Goal: Use online tool/utility: Use online tool/utility

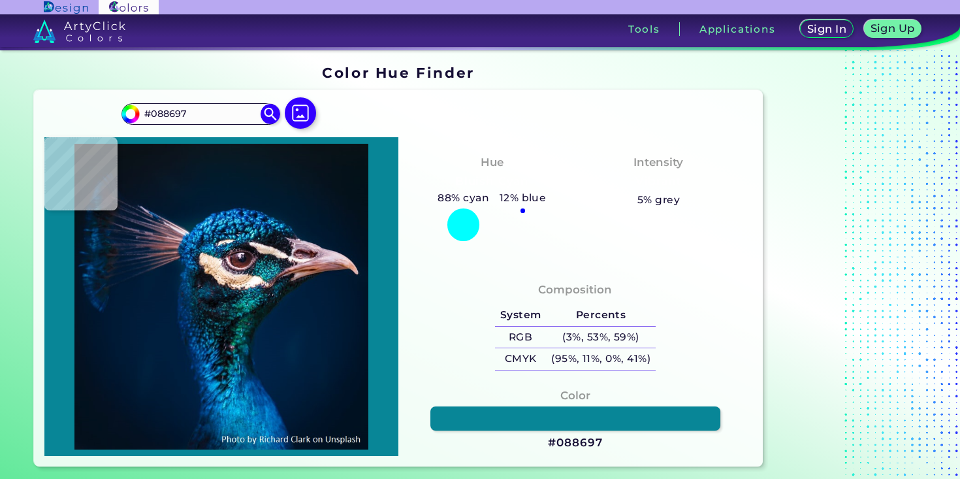
type input "#084d84"
type input "#084D84"
type input "#01386c"
type input "#01386C"
type input "#05649c"
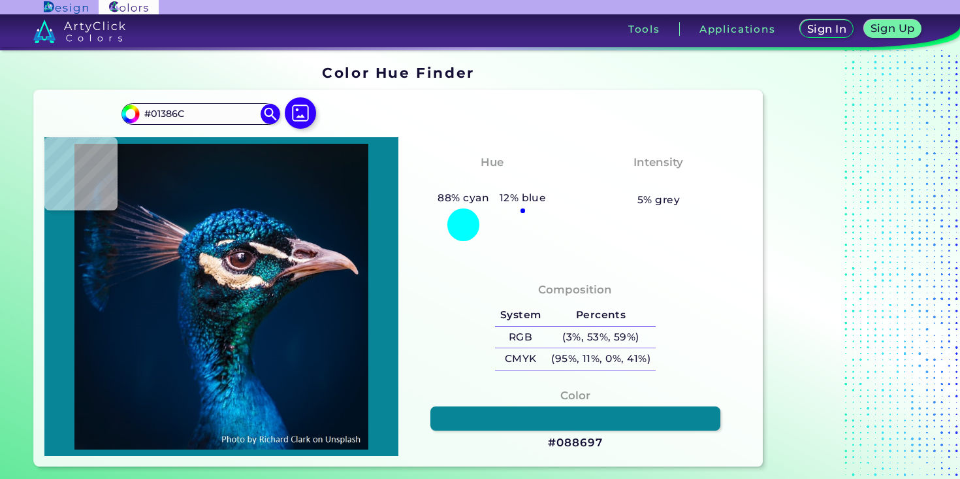
type input "#05649C"
type input "#0f79b2"
type input "#0F79B2"
type input "#004583"
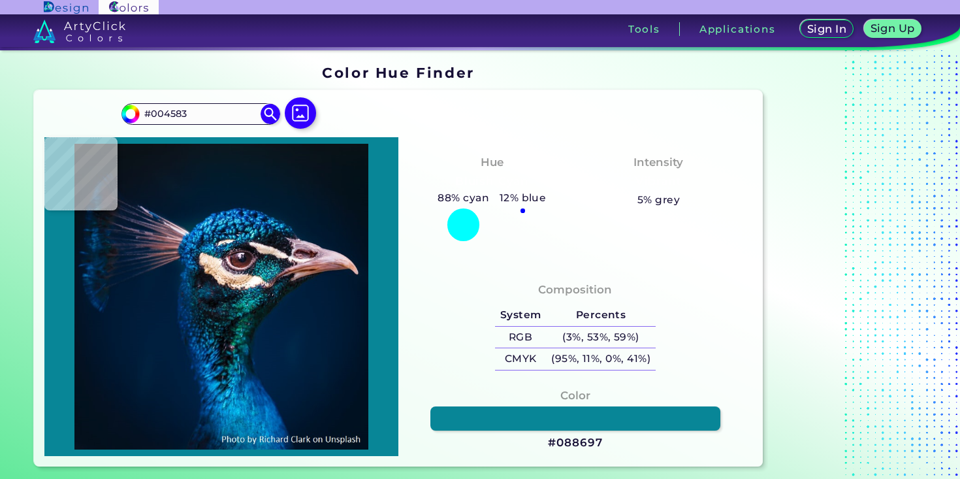
type input "#1084ba"
type input "#1084BA"
type input "#0169a5"
type input "#0169A5"
type input "#016ca6"
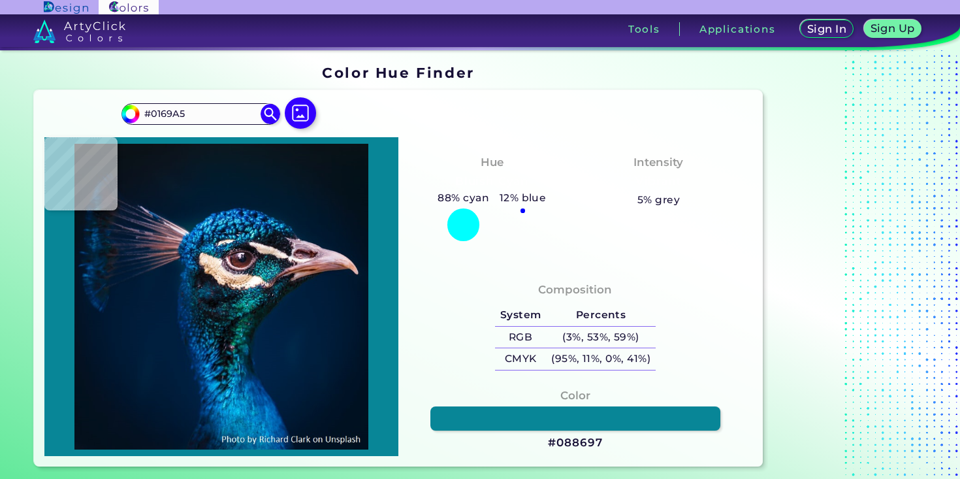
type input "#016CA6"
type input "#0176ad"
type input "#[DATE]"
type input "#0080b1"
type input "#0080B1"
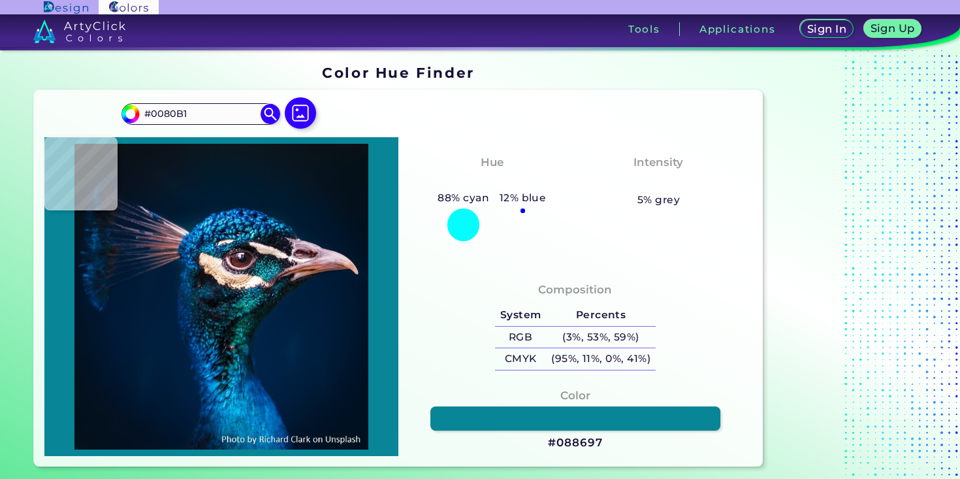
type input "#0492bf"
type input "#0492BF"
type input "#0ba2ce"
type input "#0BA2CE"
type input "#049ccb"
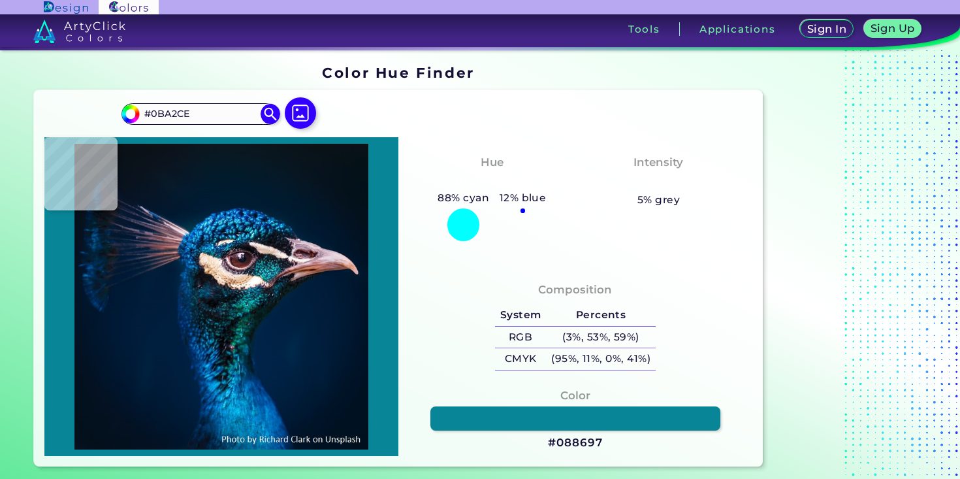
type input "#049CCB"
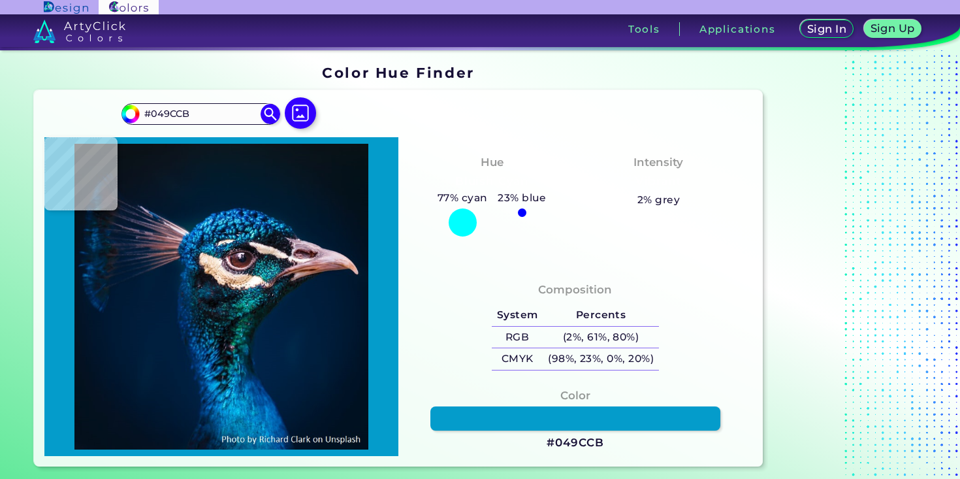
type input "#069dcf"
type input "#069DCF"
type input "#0ba5d9"
type input "#0BA5D9"
type input "#06a9e0"
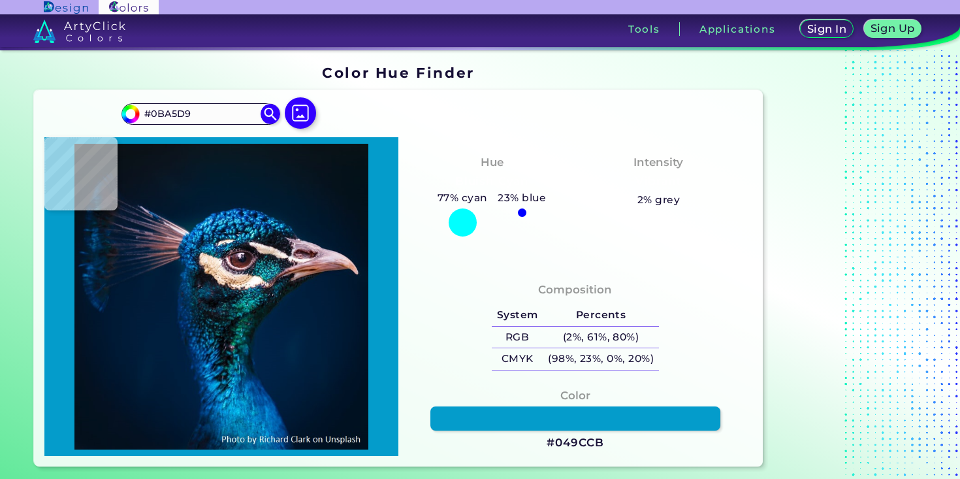
type input "#06A9E0"
type input "#01a1d9"
type input "#01A1D9"
type input "#039cd8"
type input "#039CD8"
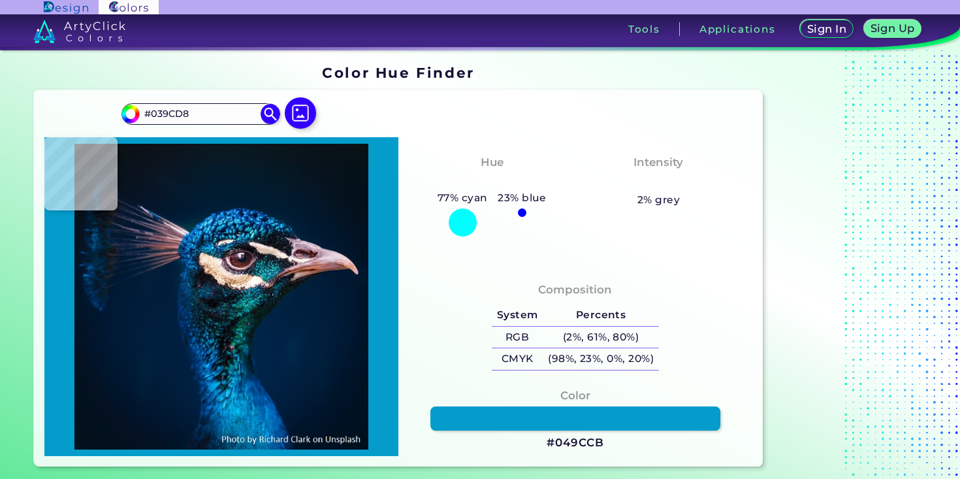
type input "#0593d3"
type input "#0593D3"
type input "#018aca"
type input "#018ACA"
type input "#0893d1"
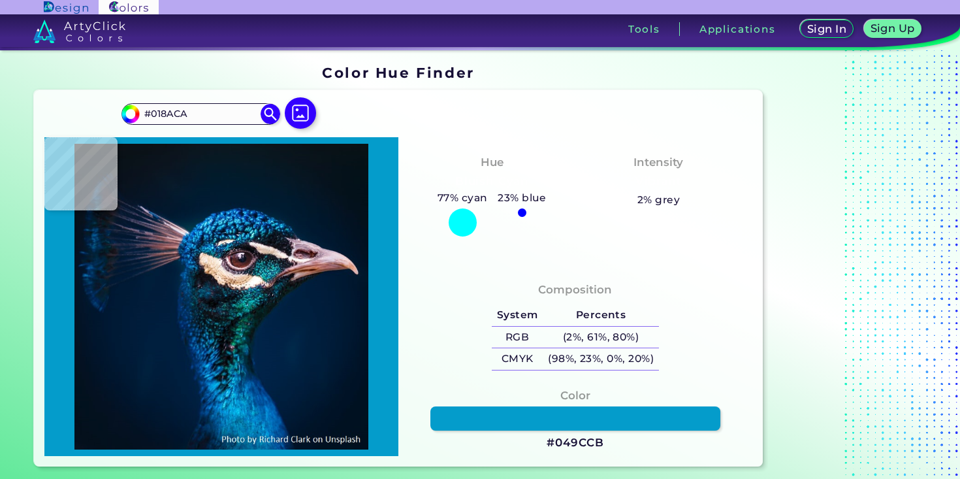
type input "#0893D1"
type input "#0496d1"
type input "#0496D1"
type input "#079ed8"
type input "#079ED8"
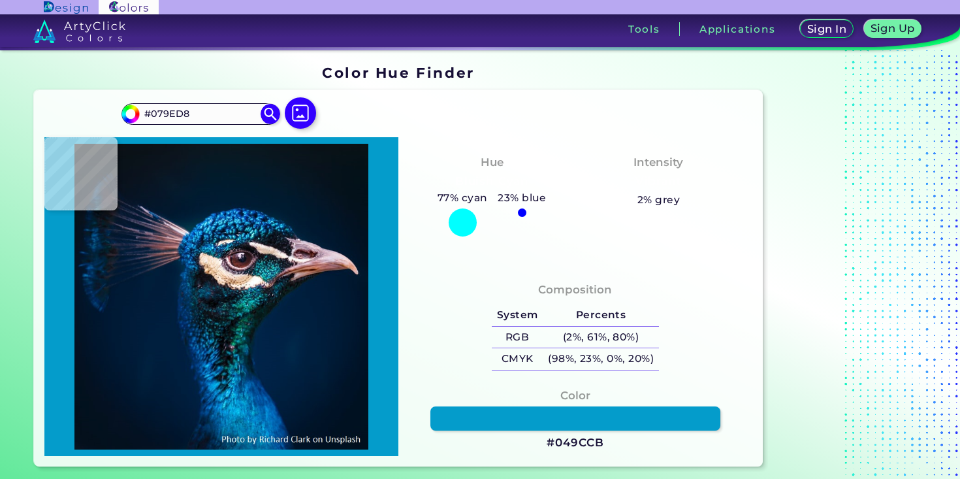
type input "#049bd7"
type input "#049BD7"
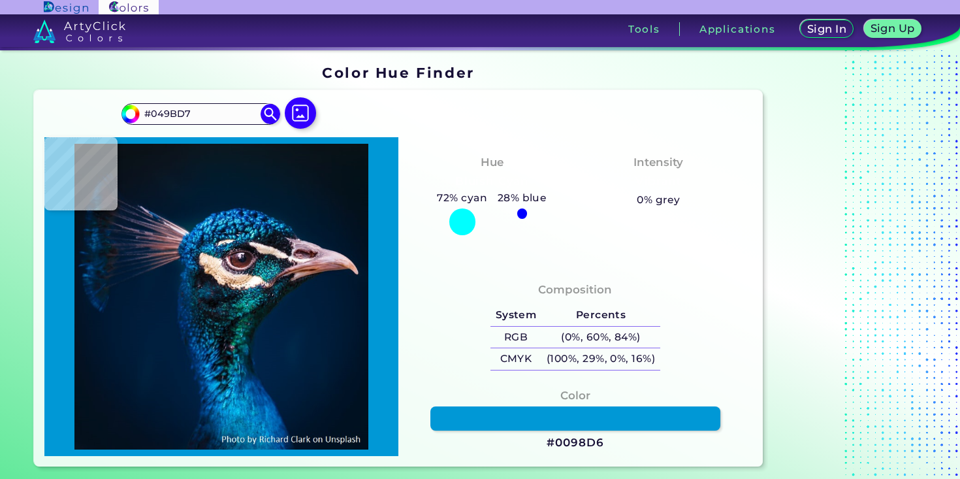
type input "#0098d6"
type input "#0098D6"
type input "#16bff9"
type input "#16BFF9"
type input "#09a8dc"
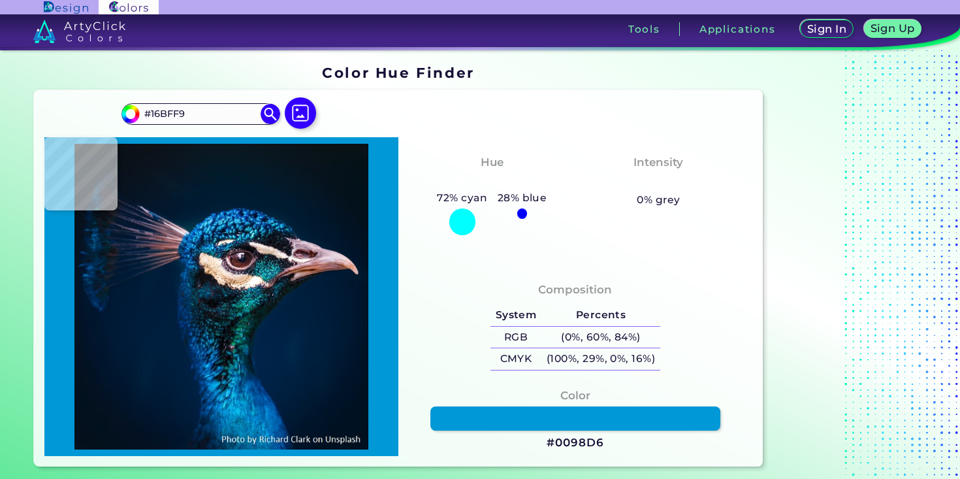
type input "#09A8DC"
type input "#007fb2"
type input "#007FB2"
type input "#0072a7"
type input "#0072A7"
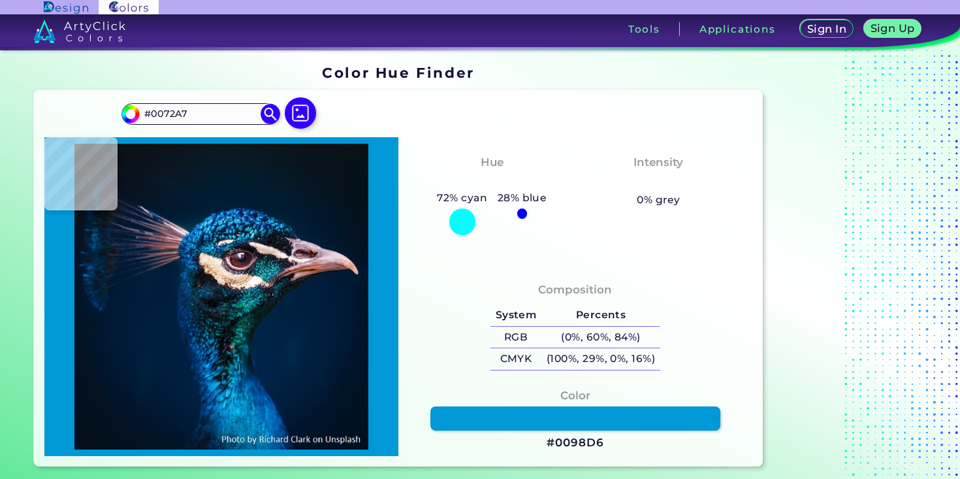
type input "#058fc5"
type input "#058FC5"
type input "#0ca5db"
type input "#0CA5DB"
type input "#0495ca"
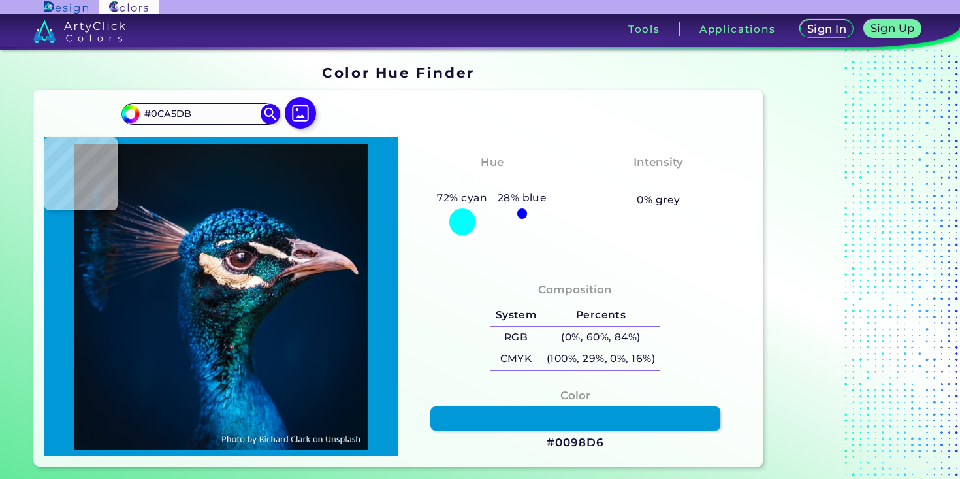
type input "#0495CA"
type input "#0073a9"
type input "#0073A9"
type input "#0990c4"
type input "#0990C4"
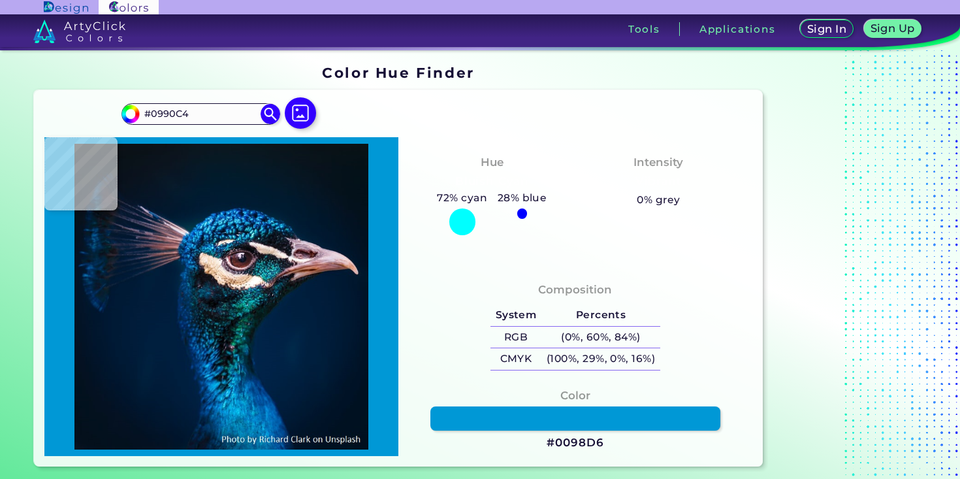
type input "#028ec3"
type input "#028EC3"
type input "#0ca2d3"
type input "#0CA2D3"
type input "#1aacda"
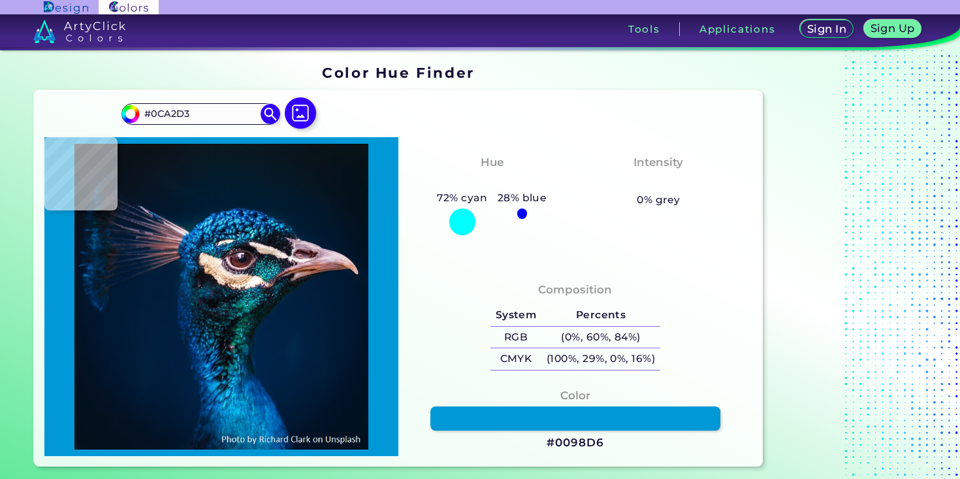
type input "#1AACDA"
type input "#01649e"
type input "#01649E"
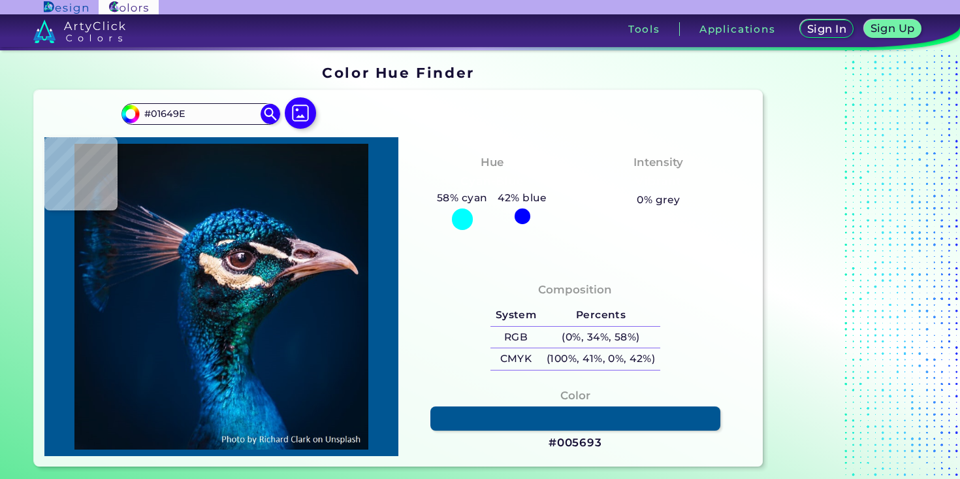
type input "#005693"
type input "#14a7d9"
type input "#14A7D9"
type input "#007fc5"
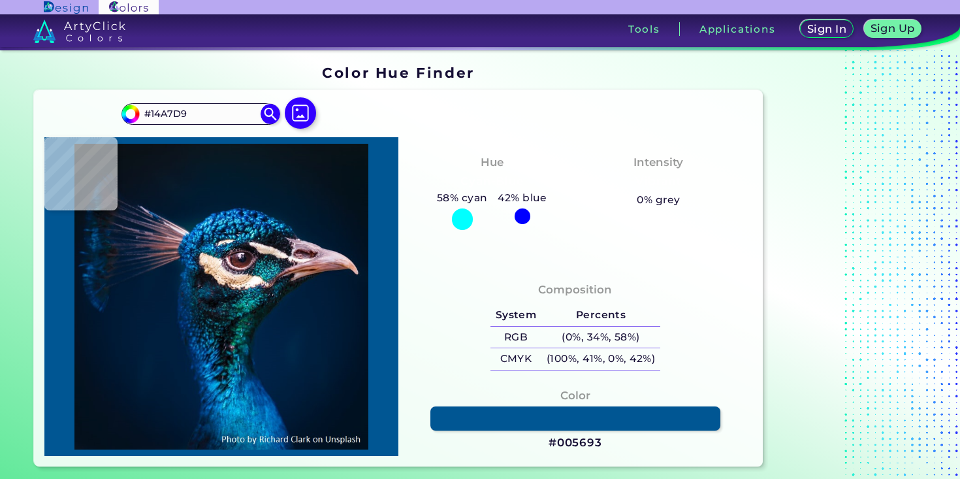
type input "#007FC5"
type input "#0c95d5"
type input "#0C95D5"
type input "#02447f"
type input "#02447F"
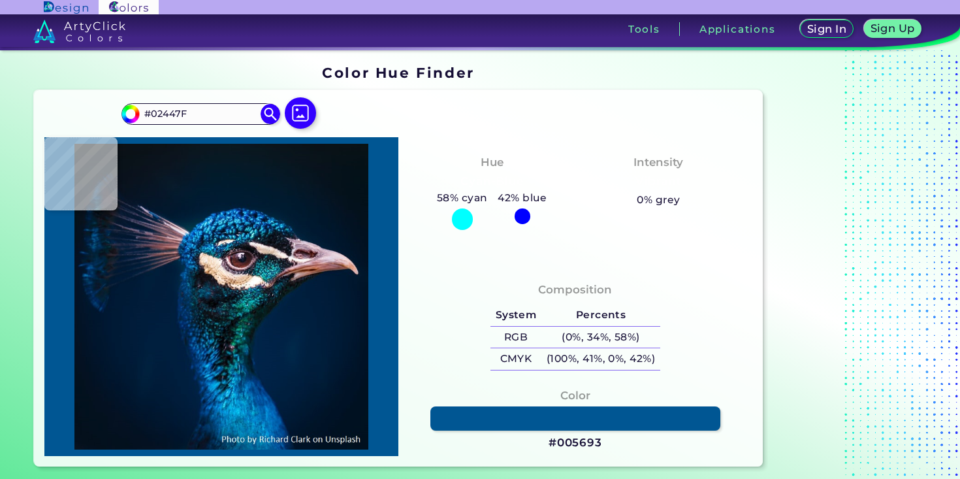
type input "#0469ad"
type input "#[DATE]"
type input "#0062a6"
type input "#0062A6"
type input "#126fb2"
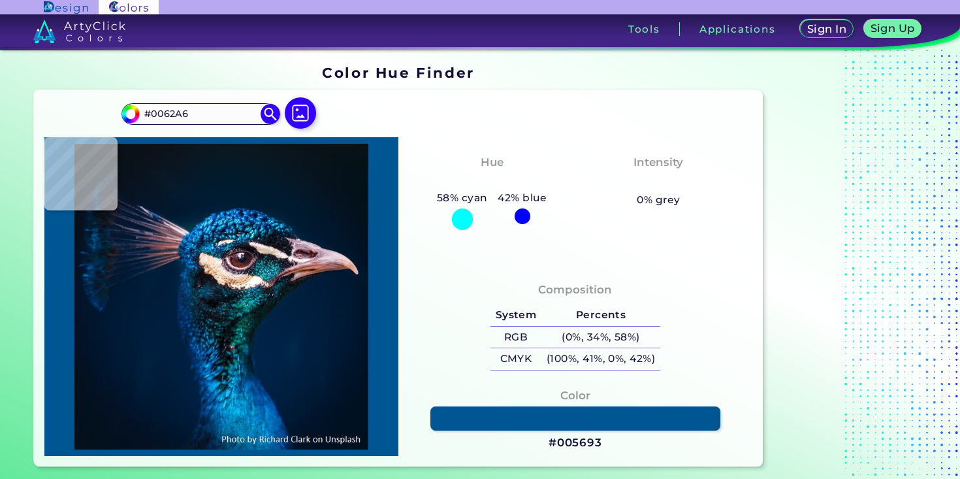
type input "#126FB2"
type input "#004a85"
type input "#004A85"
type input "#0d6caa"
type input "#0D6CAA"
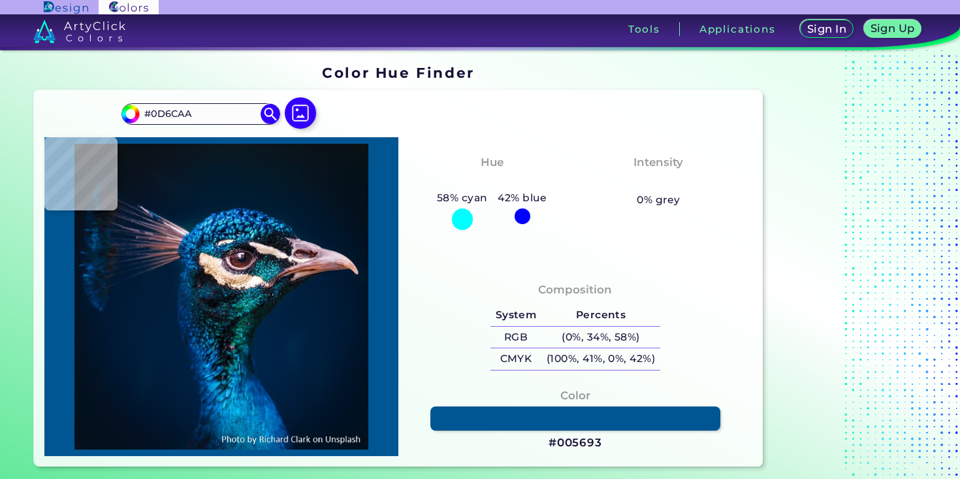
type input "#006aa8"
type input "#006AA8"
type input "#0069a7"
type input "#0069A7"
type input "#066fb1"
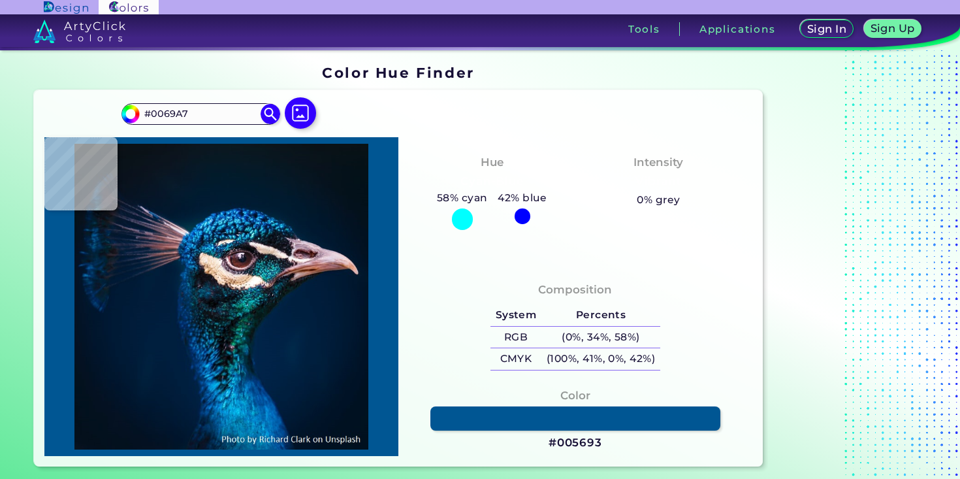
type input "#066FB1"
type input "#025d9e"
type input "#025D9E"
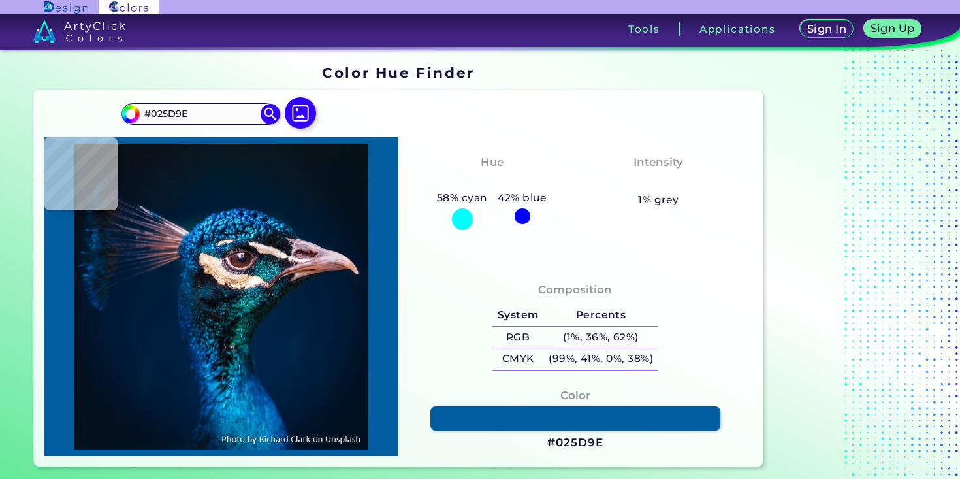
type input "#004f8f"
type input "#004F8F"
type input "#024d8f"
type input "#024D8F"
type input "#004788"
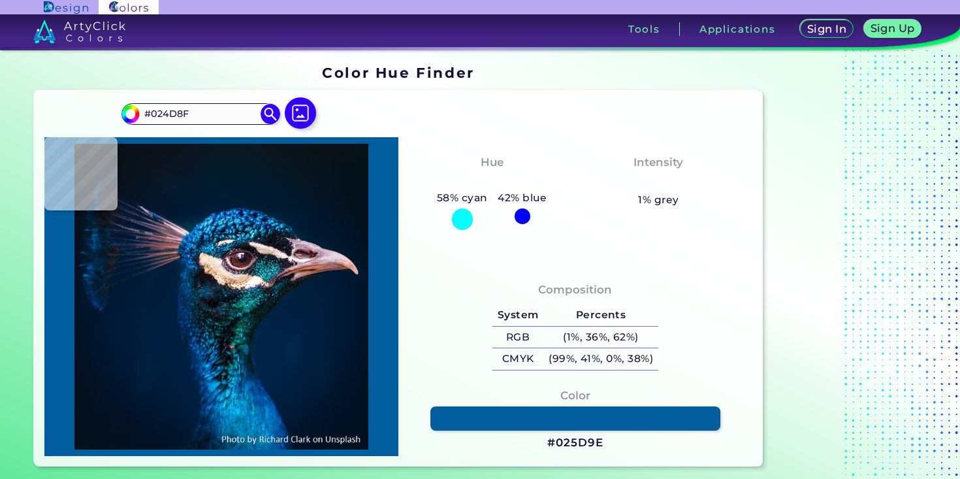
type input "#004788"
type input "#00366d"
type input "#00366D"
type input "#002c5f"
type input "#002C5F"
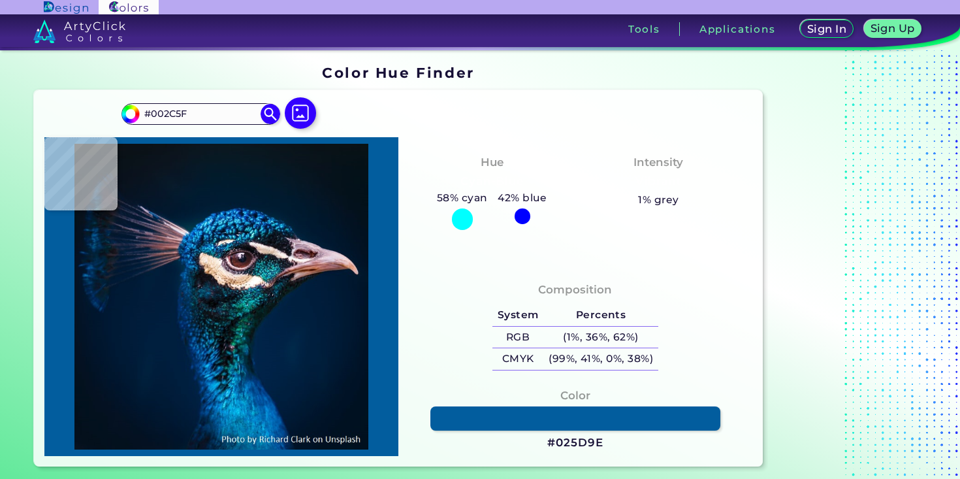
type input "#012d5b"
type input "#012D5B"
type input "#043261"
type input "#023568"
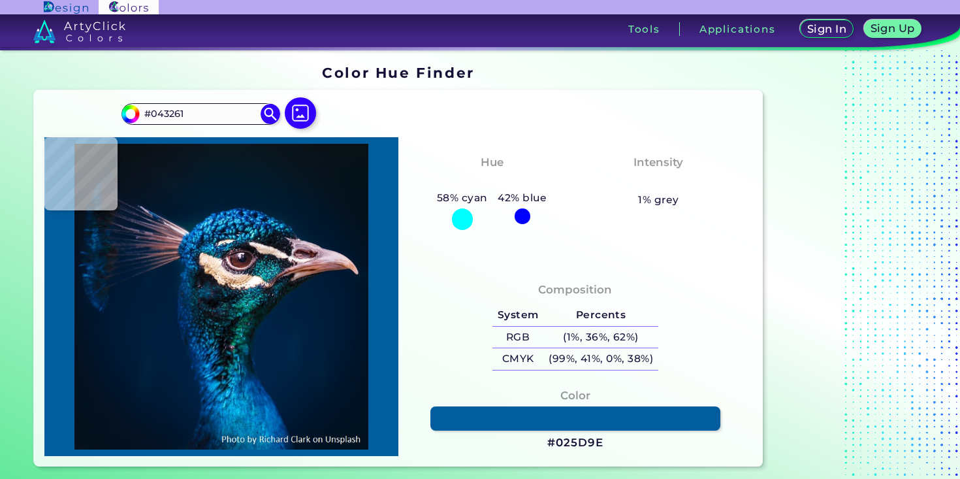
type input "#023568"
type input "#003a75"
type input "#003A75"
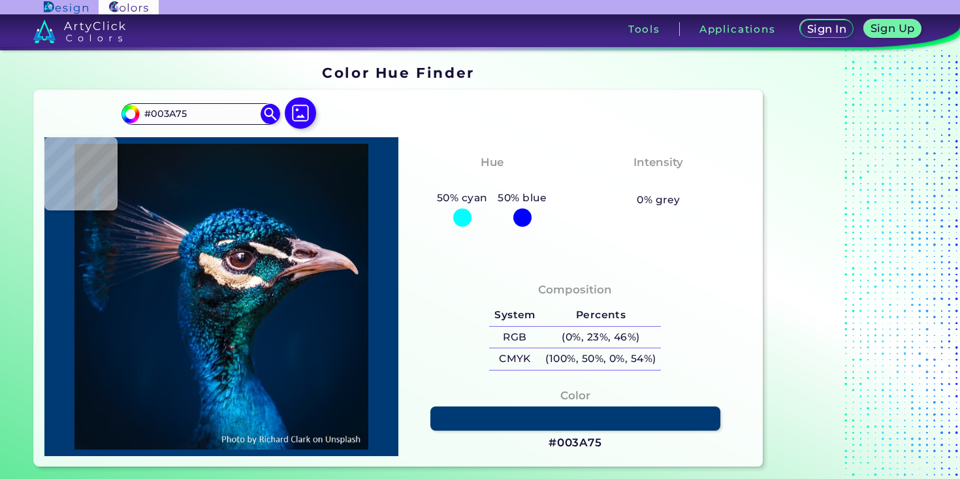
type input "#05376a"
type input "#05376A"
type input "#043a74"
type input "#043A74"
type input "#012d5e"
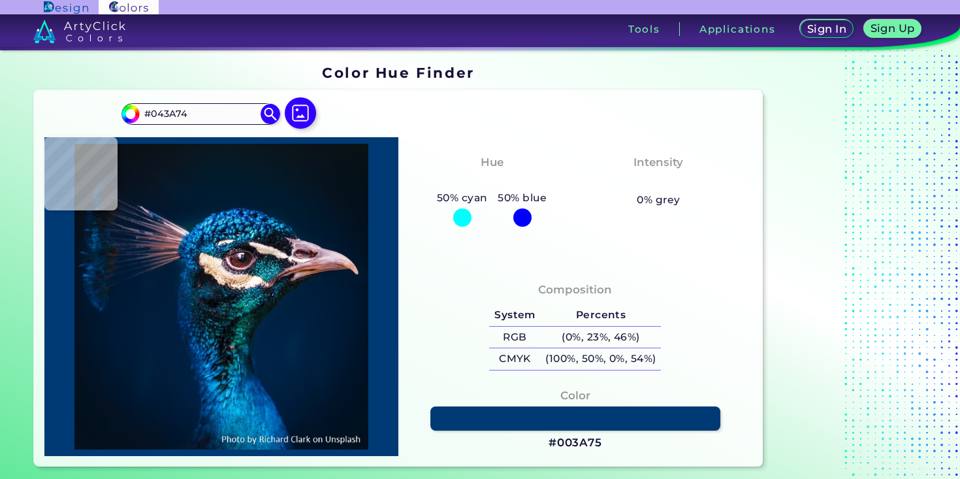
type input "#012D5E"
type input "#002250"
type input "#002955"
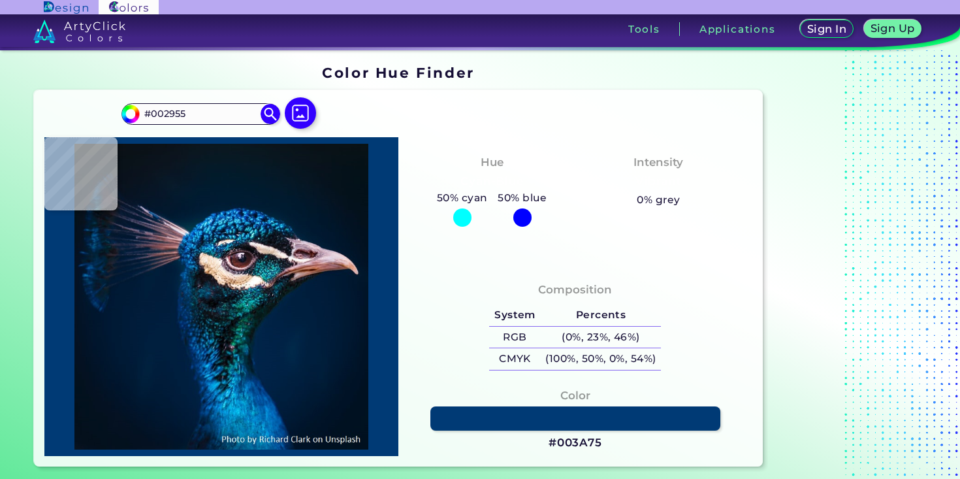
type input "#002752"
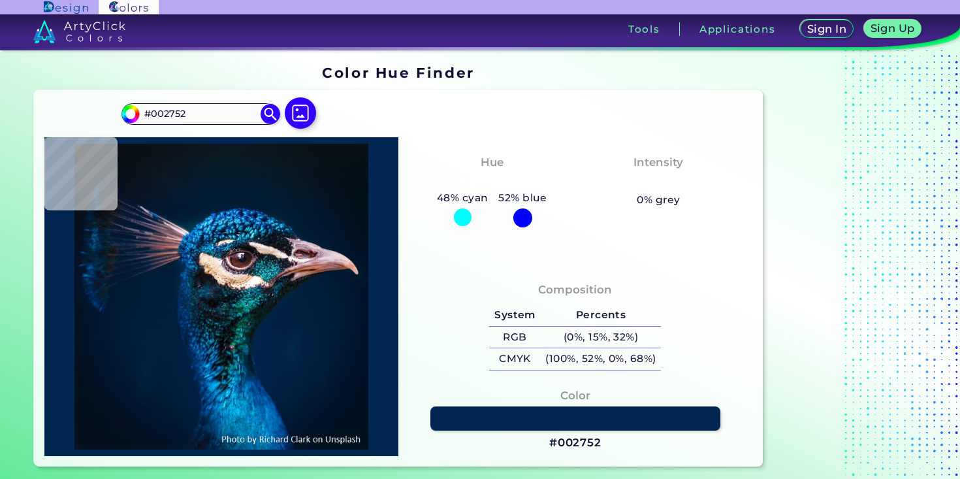
type input "#002f5d"
type input "#002F5D"
type input "#003061"
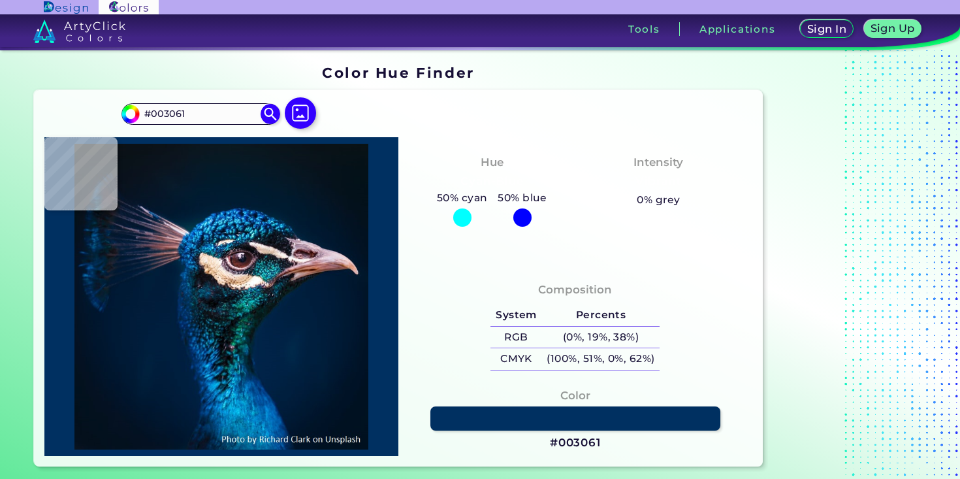
type input "#00336a"
type input "#00336A"
type input "#03427f"
type input "#03427F"
type input "#0a5295"
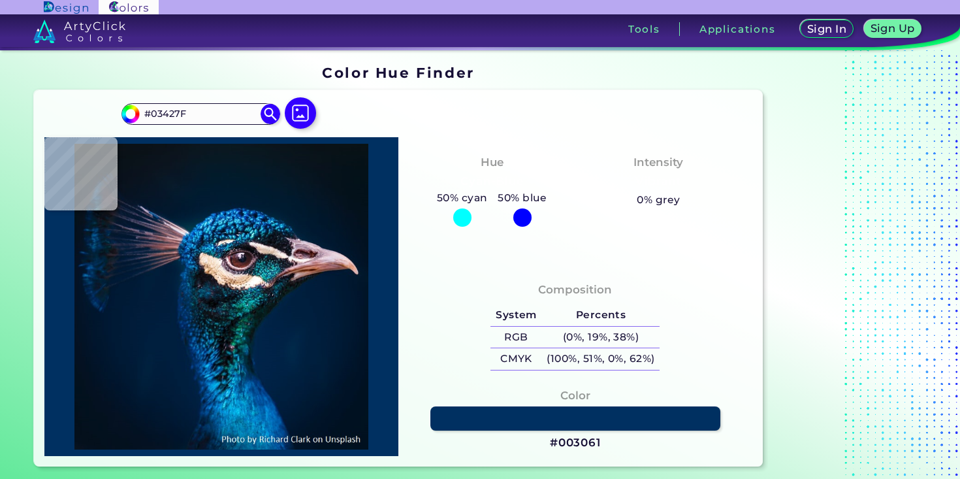
type input "#0A5295"
type input "#0a5ba0"
type input "#0A5BA0"
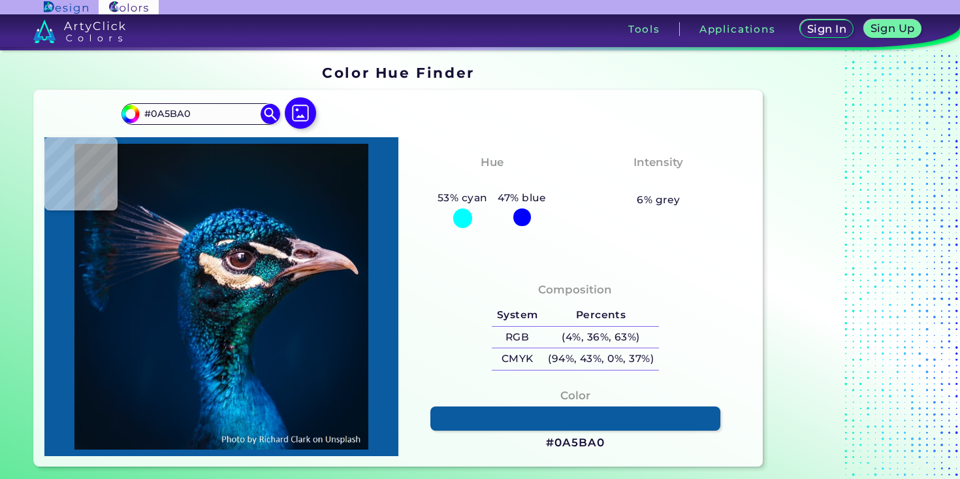
type input "#085ca4"
type input "#085CA4"
type input "#025ba3"
type input "#025BA3"
type input "#066bb3"
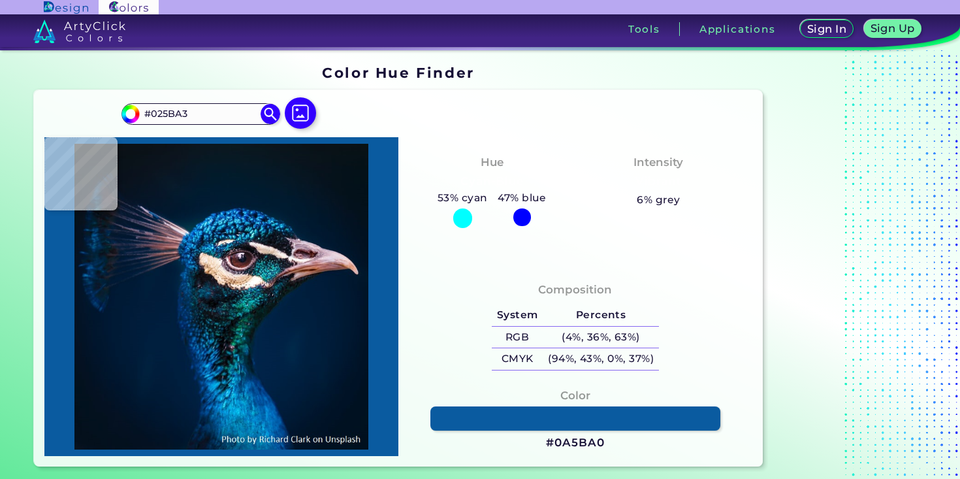
type input "#066BB3"
type input "#0671ba"
type input "#0671BA"
type input "#046eb9"
type input "#046EB9"
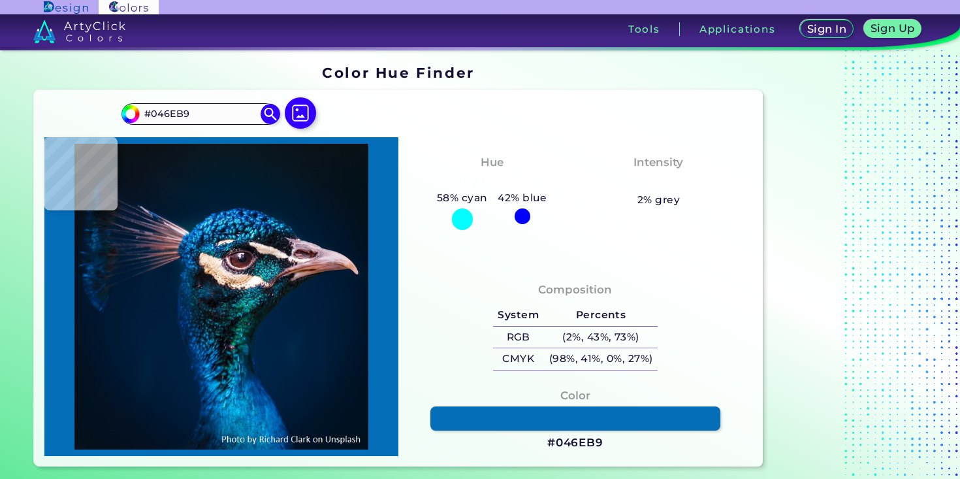
type input "#0072bb"
type input "#0072BB"
type input "#0077be"
type input "#0077BE"
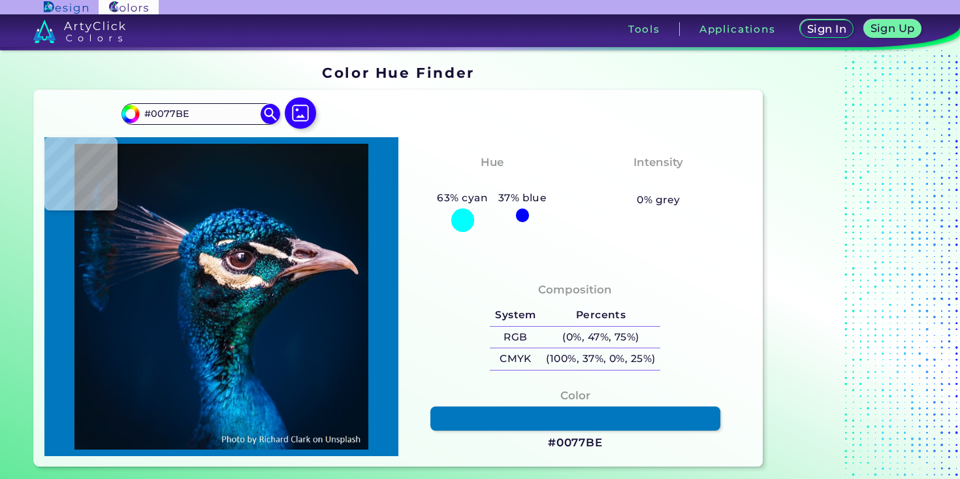
type input "#0179c1"
type input "#0179C1"
type input "#097bc5"
type input "#097BC5"
type input "#0a78c3"
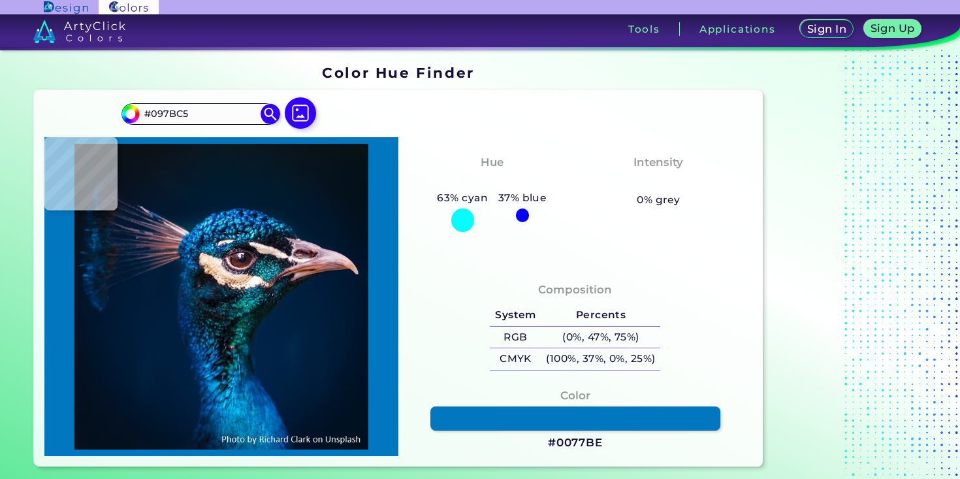
type input "#0A78C3"
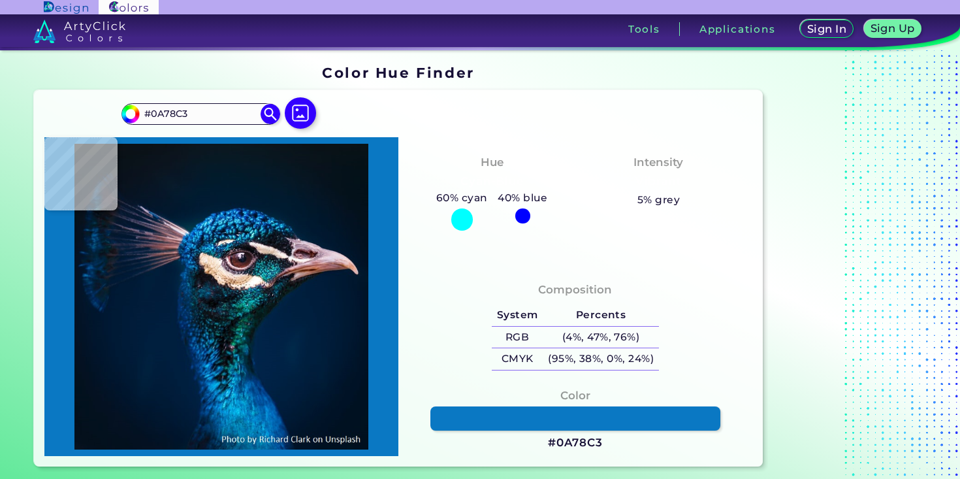
type input "#0270bb"
type input "#0270BB"
type input "#0072ba"
type input "#0072BA"
type input "#007cc4"
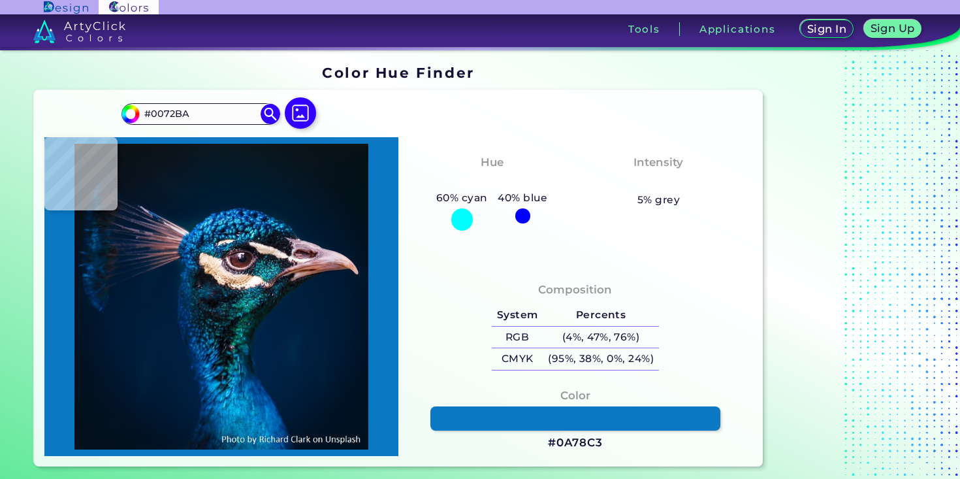
type input "#007CC4"
type input "#0081cb"
type input "#0081CB"
type input "#0389d3"
type input "#0389D3"
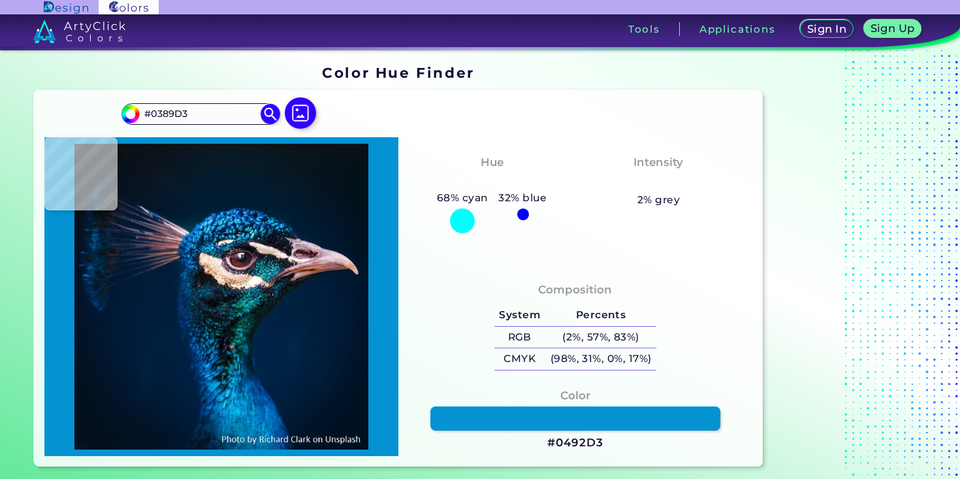
type input "#0492d3"
type input "#0492D3"
type input "#028dce"
type input "#028DCE"
type input "#0076b4"
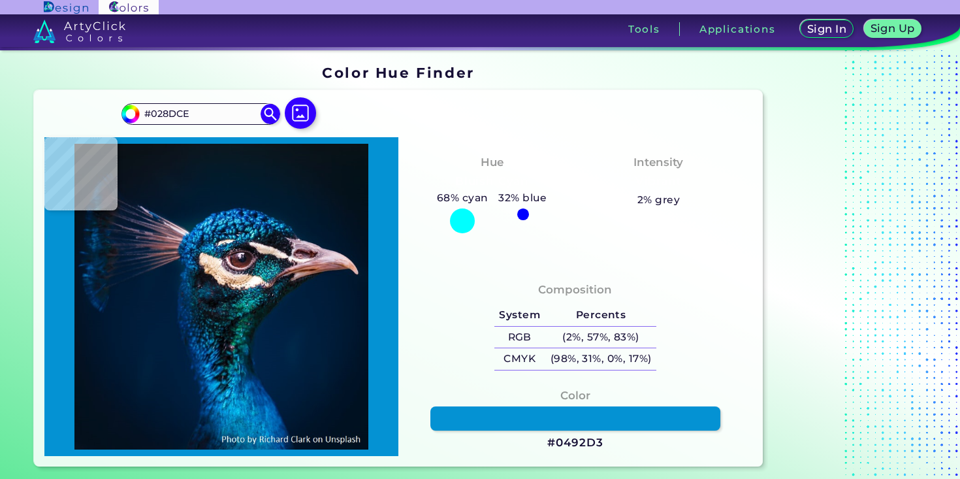
type input "#0076B4"
type input "#0279b1"
type input "#0279B1"
type input "#0781b2"
type input "#0781B2"
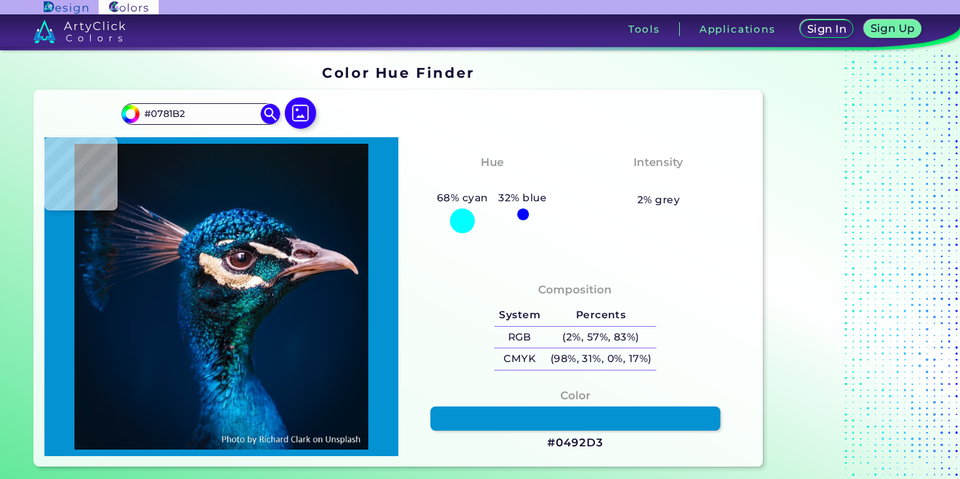
type input "#005b88"
type input "#005B88"
type input "#004267"
type input "#003042"
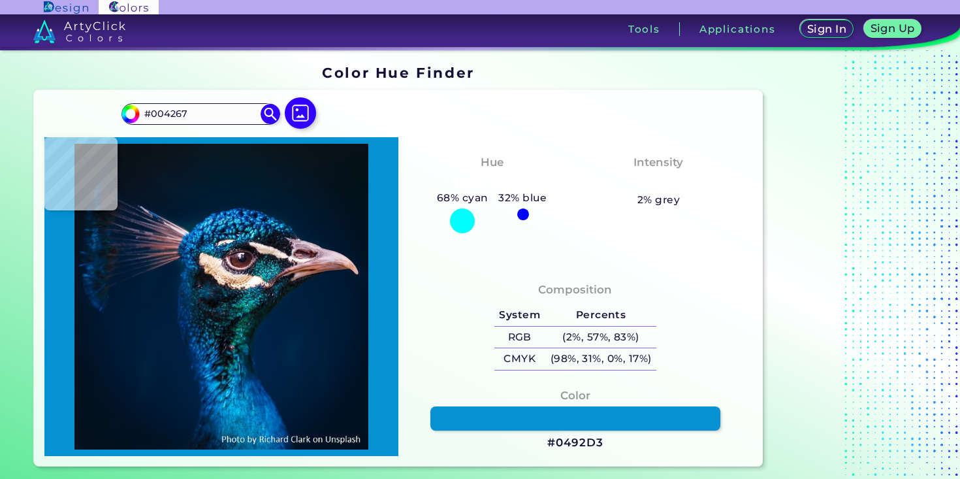
type input "#003042"
type input "#062026"
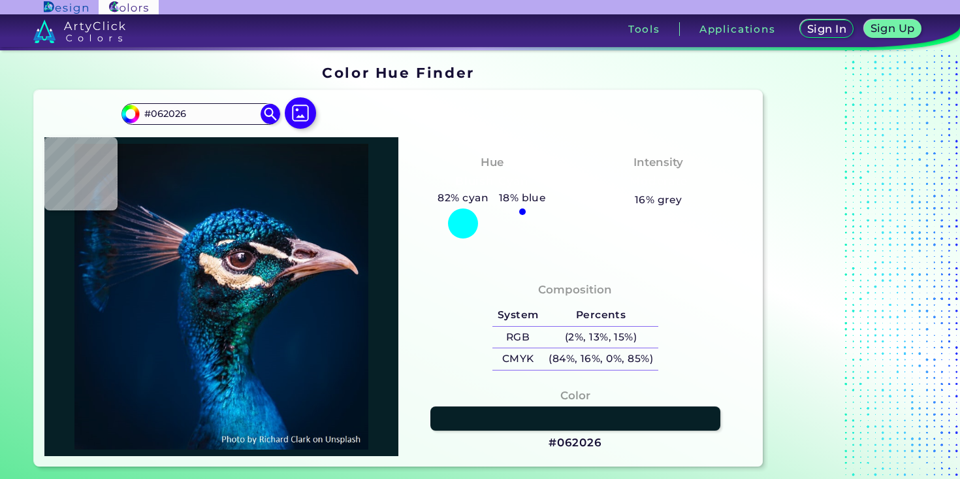
type input "#101b23"
type input "#101B23"
type input "#0a161d"
type input "#0A161D"
type input "#04151c"
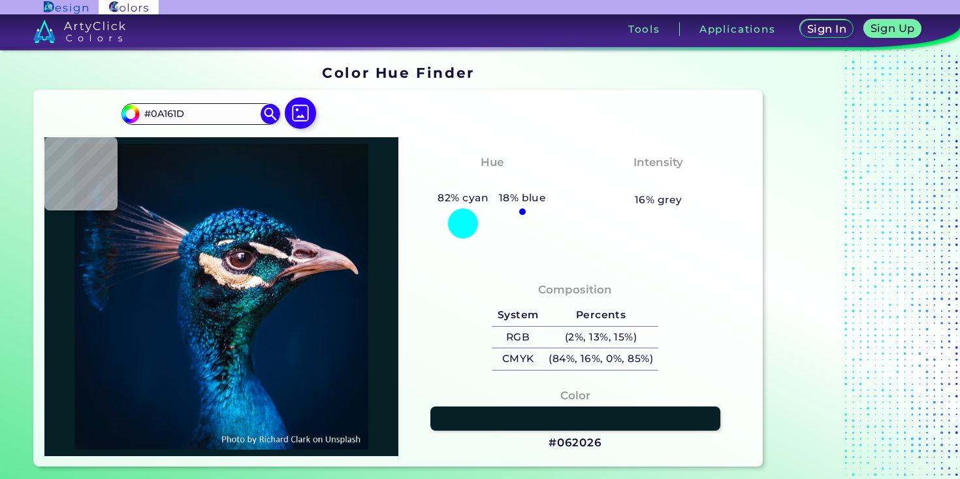
type input "#04151C"
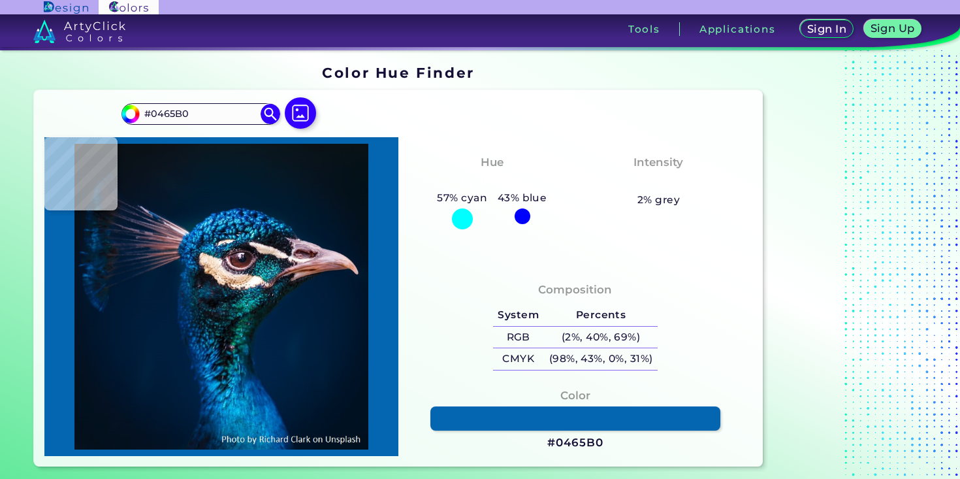
click at [236, 216] on img at bounding box center [221, 297] width 341 height 306
click at [495, 414] on link at bounding box center [575, 418] width 293 height 24
